Goal: Book appointment/travel/reservation

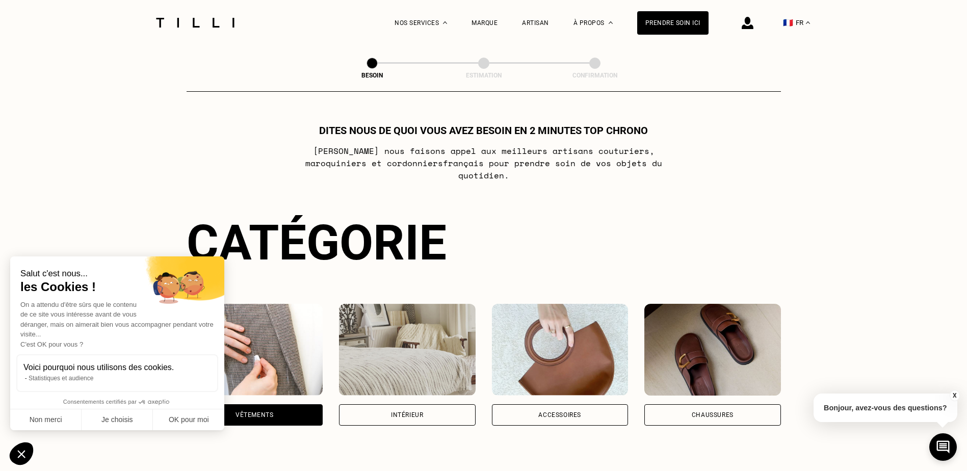
select select "FR"
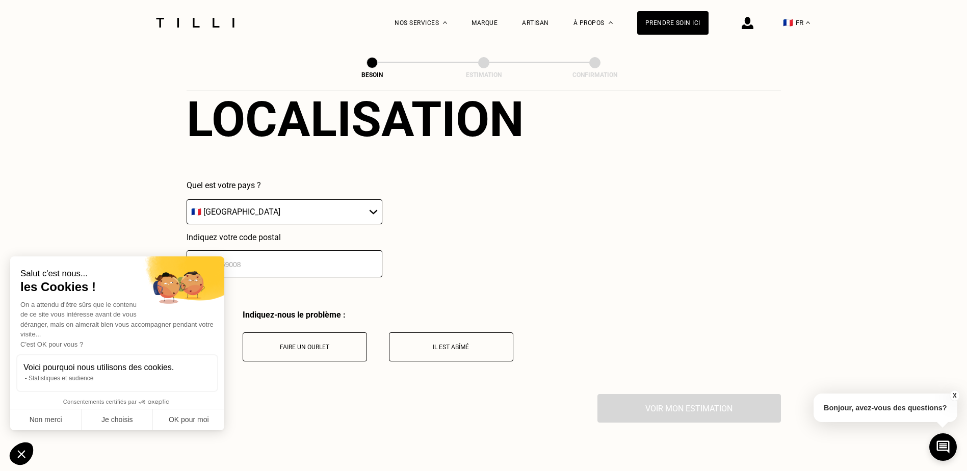
scroll to position [1624, 0]
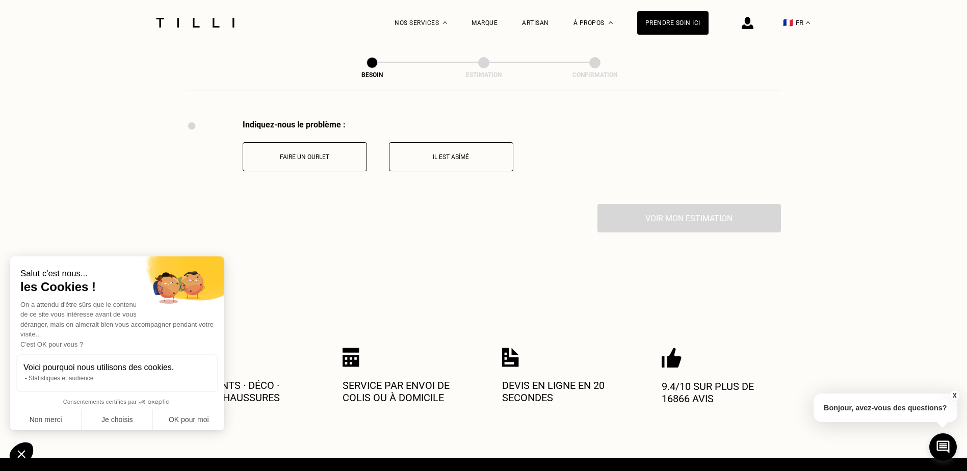
click at [436, 153] on p "Il est abîmé" at bounding box center [450, 156] width 113 height 7
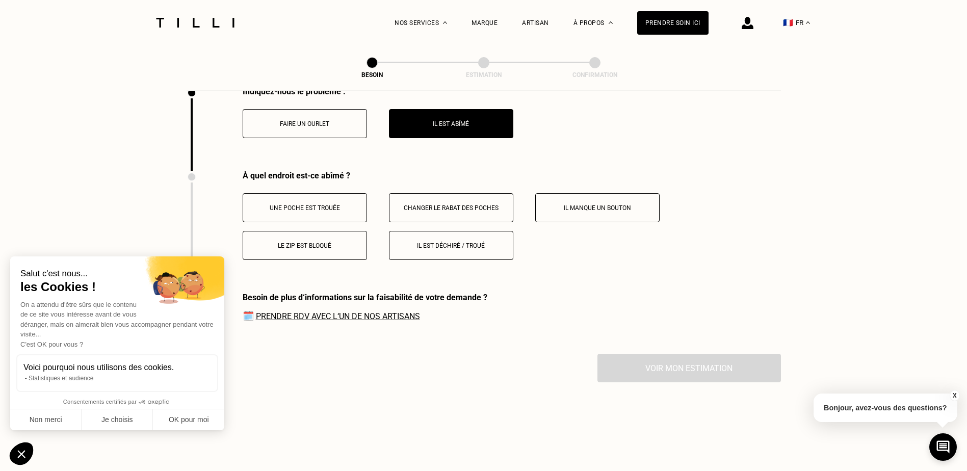
scroll to position [1708, 0]
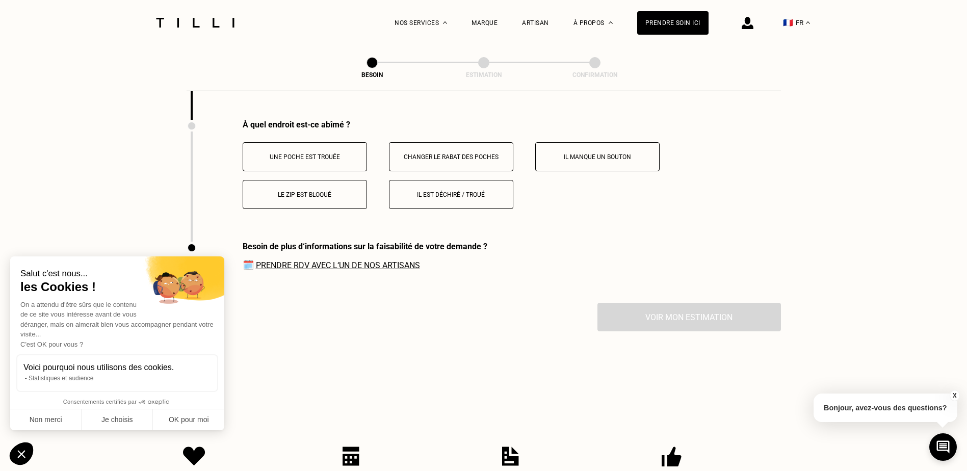
click at [433, 195] on button "Il est déchiré / troué" at bounding box center [451, 194] width 124 height 29
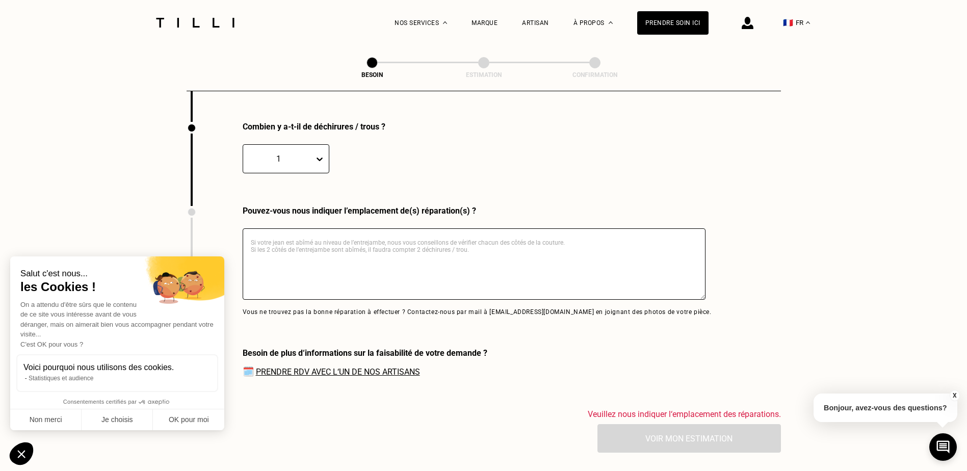
scroll to position [1830, 0]
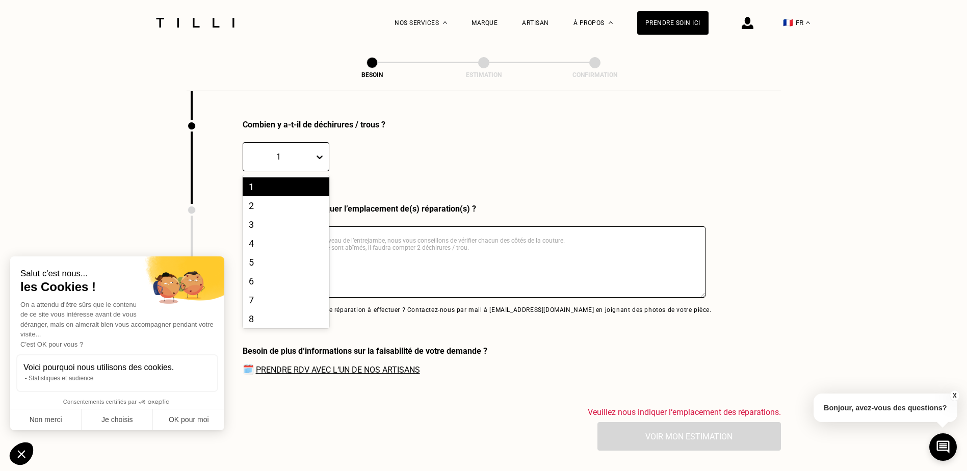
click at [323, 155] on icon at bounding box center [319, 157] width 10 height 10
click at [298, 196] on div "2" at bounding box center [286, 205] width 87 height 19
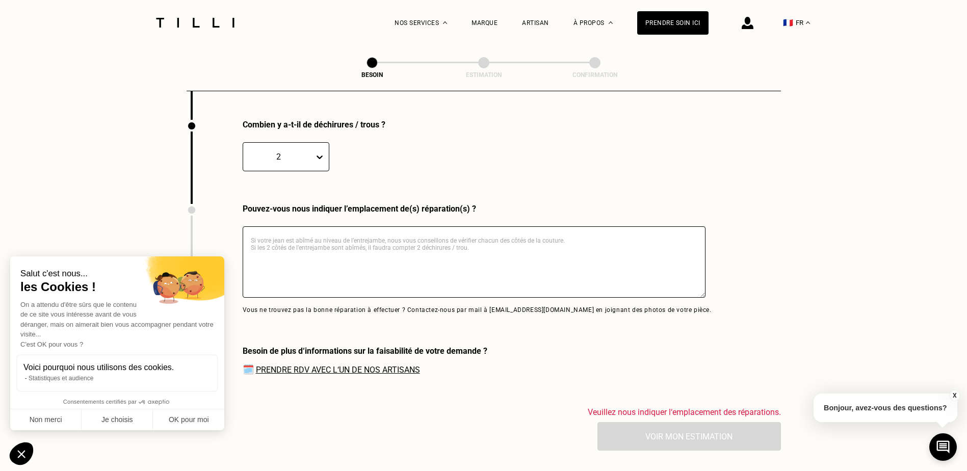
click at [307, 243] on textarea at bounding box center [474, 261] width 463 height 71
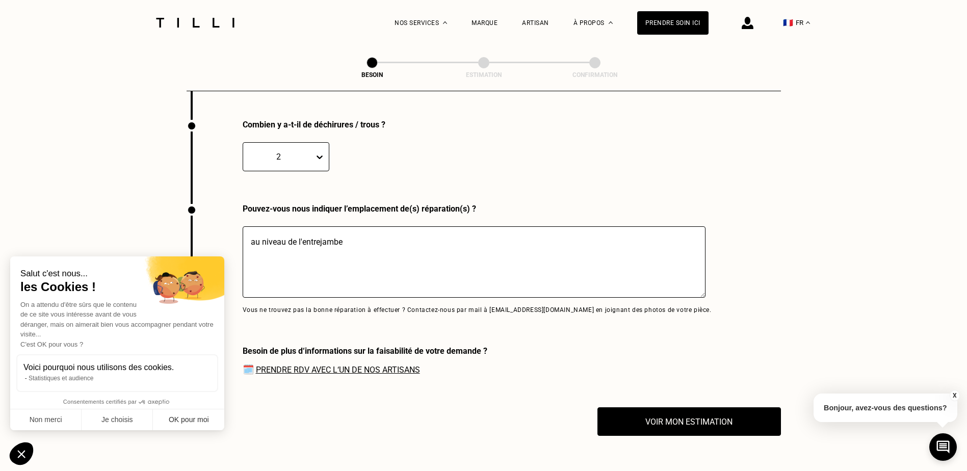
type textarea "au niveau de l'entrejambe"
click at [212, 414] on button "OK pour moi" at bounding box center [188, 419] width 71 height 21
checkbox input "true"
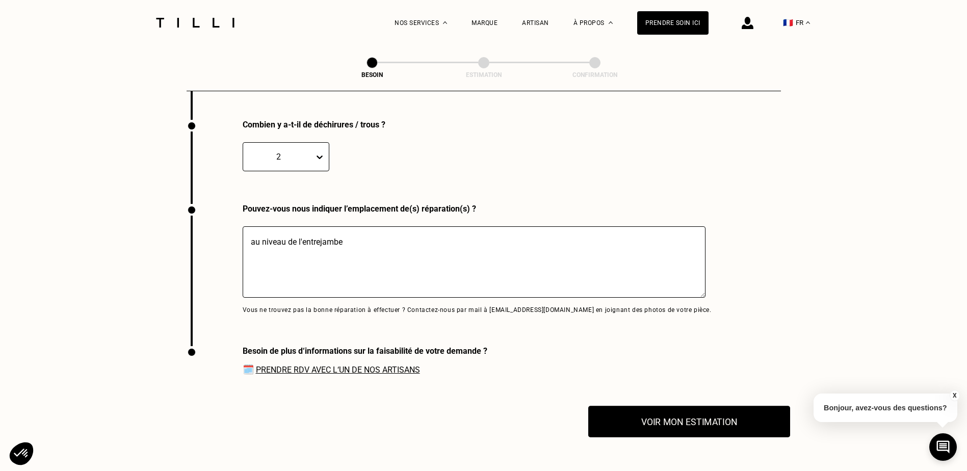
click at [652, 419] on button "Voir mon estimation" at bounding box center [689, 422] width 202 height 32
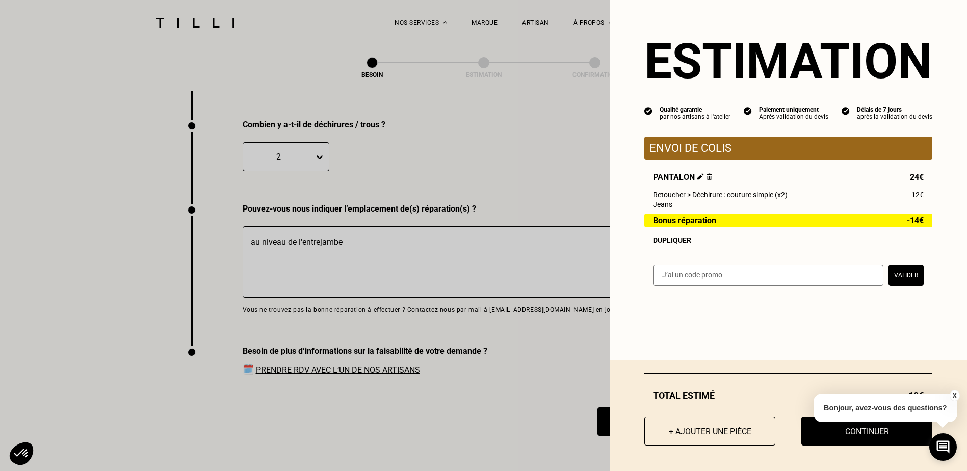
click at [951, 394] on button "X" at bounding box center [954, 395] width 10 height 11
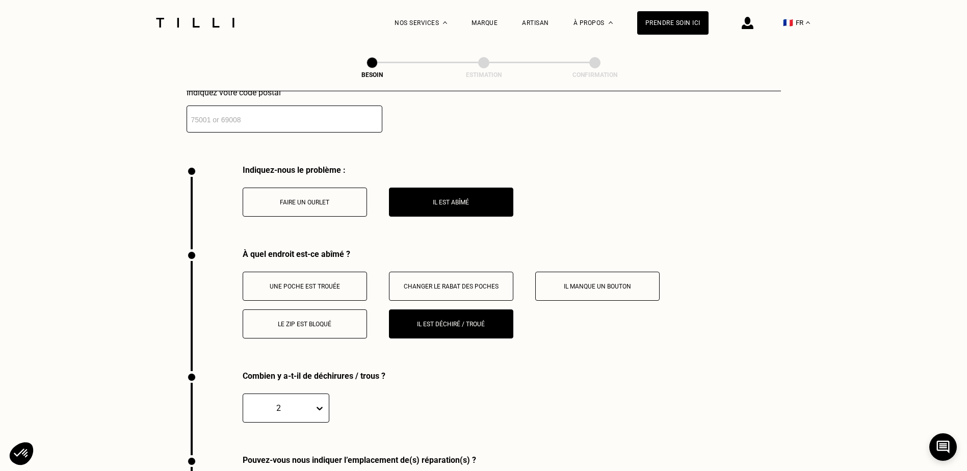
scroll to position [1575, 0]
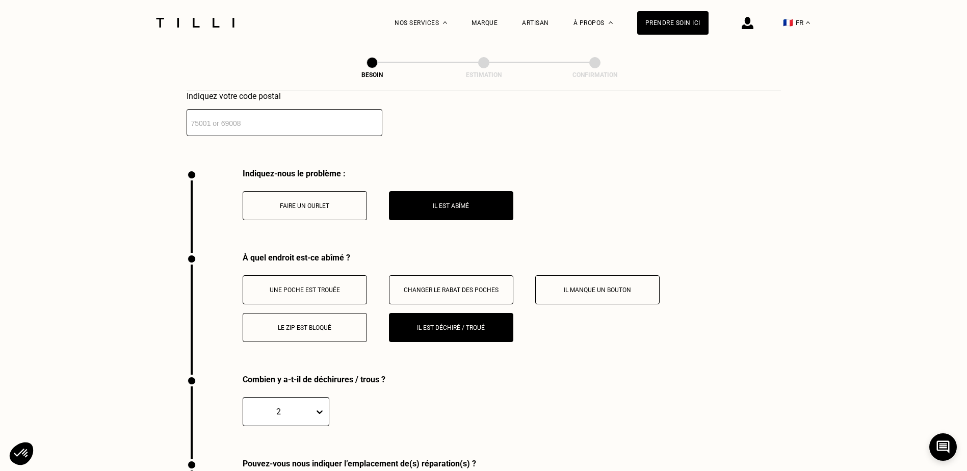
click at [602, 290] on button "Il manque un bouton" at bounding box center [597, 289] width 124 height 29
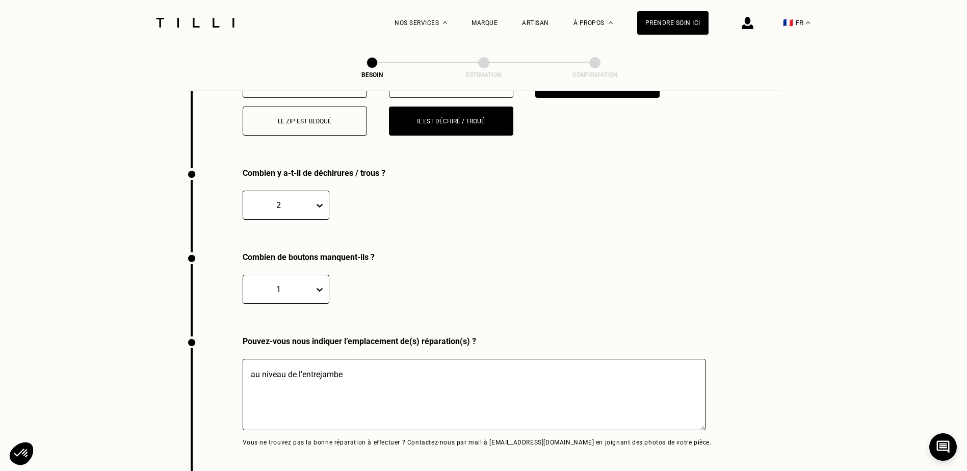
scroll to position [1728, 0]
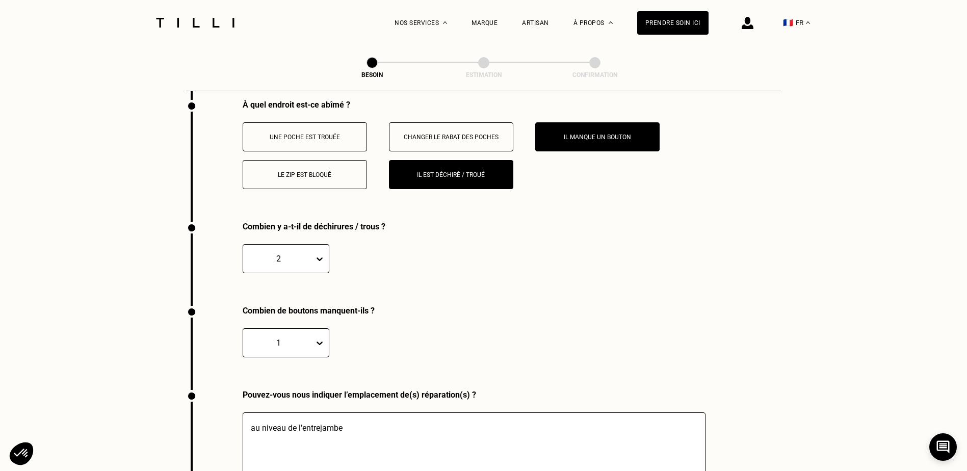
click at [575, 137] on button "Il manque un bouton" at bounding box center [597, 136] width 124 height 29
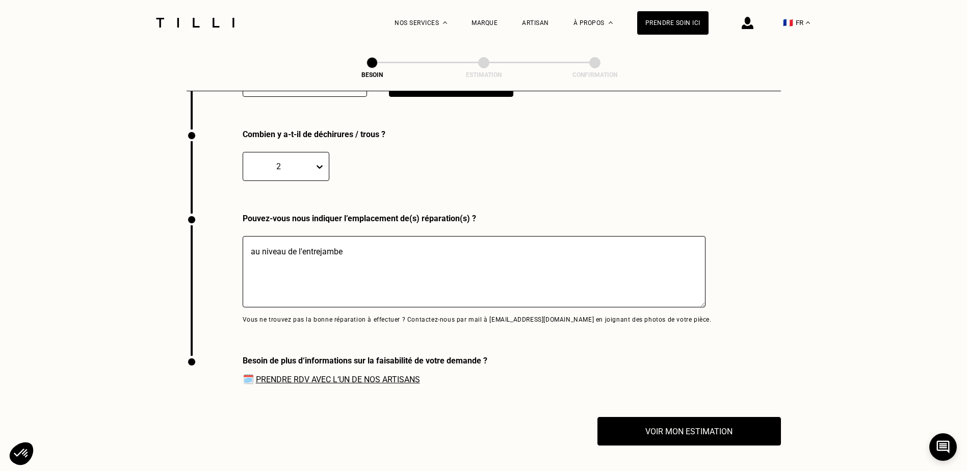
scroll to position [1830, 0]
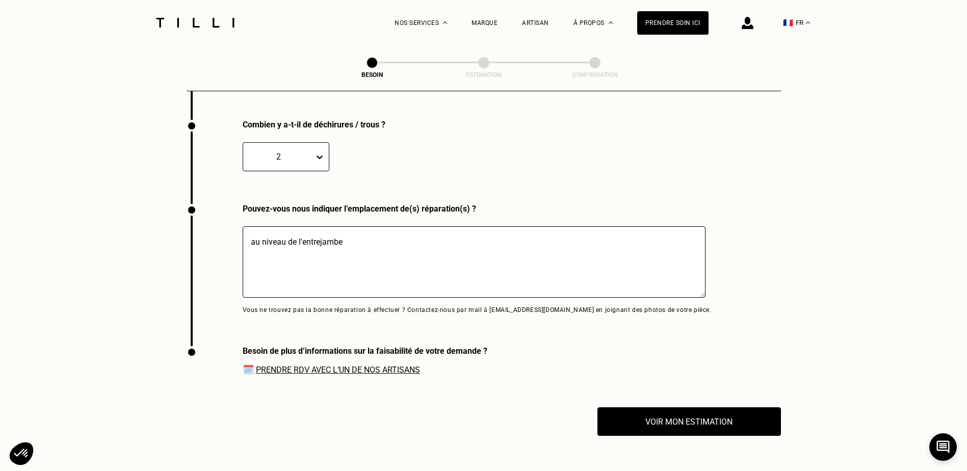
click at [367, 366] on link "Prendre RDV avec l‘un de nos artisans" at bounding box center [338, 370] width 164 height 10
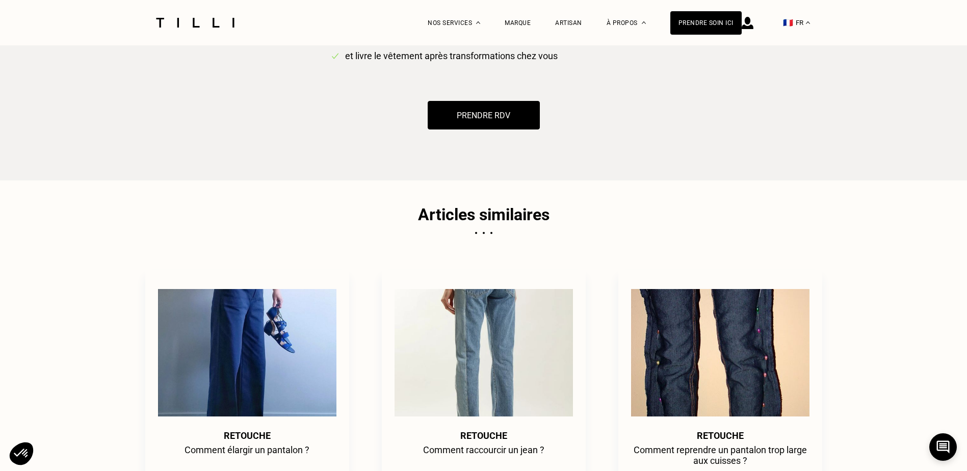
scroll to position [153, 0]
